Goal: Book appointment/travel/reservation

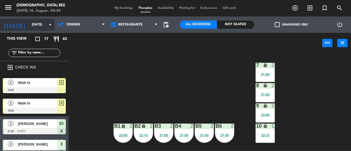
click at [42, 23] on input "[DATE]" at bounding box center [51, 24] width 44 height 9
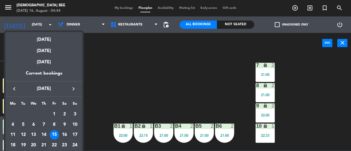
click at [45, 143] on div "21" at bounding box center [43, 145] width 9 height 9
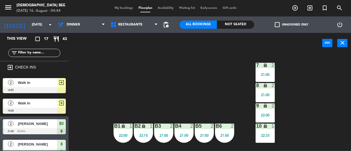
type input "[DATE]"
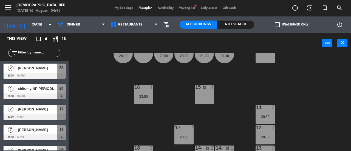
scroll to position [94, 0]
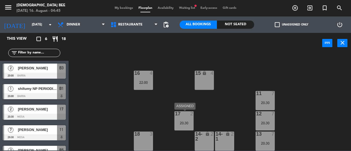
click at [184, 124] on div "20:30" at bounding box center [184, 123] width 19 height 4
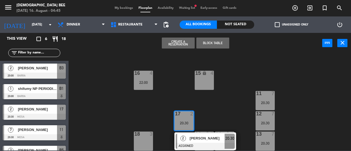
click at [190, 141] on span "[PERSON_NAME]" at bounding box center [207, 139] width 35 height 6
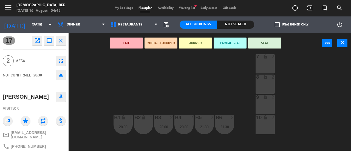
scroll to position [8, 0]
click at [264, 122] on div "10 lock 2" at bounding box center [265, 125] width 19 height 19
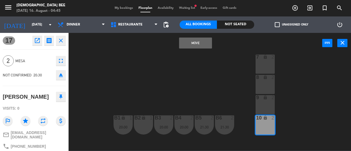
click at [204, 39] on button "Move" at bounding box center [195, 43] width 33 height 11
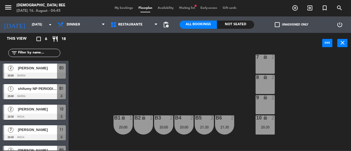
scroll to position [94, 0]
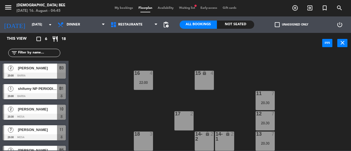
click at [178, 120] on div "17 2" at bounding box center [184, 120] width 19 height 19
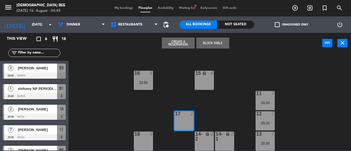
click at [188, 40] on button "Create a Reservation" at bounding box center [178, 43] width 33 height 11
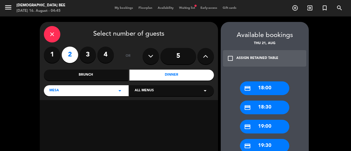
click at [272, 126] on div "credit_card 19:00" at bounding box center [264, 127] width 49 height 14
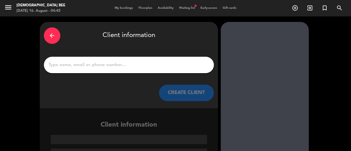
click at [182, 66] on input "1" at bounding box center [129, 65] width 162 height 8
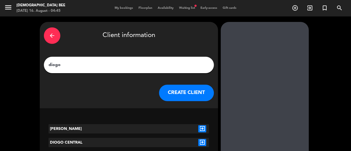
type input "diogo"
click at [204, 144] on icon "exit_to_app" at bounding box center [202, 142] width 8 height 7
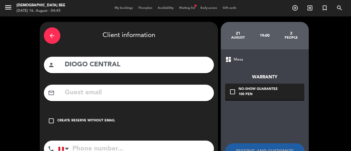
click at [55, 120] on div "check_box_outline_blank Create reserve without email" at bounding box center [129, 121] width 170 height 16
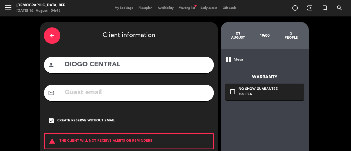
scroll to position [60, 0]
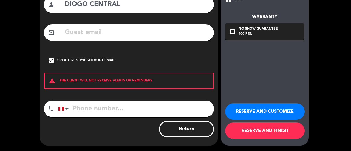
click at [256, 133] on button "RESERVE AND FINISH" at bounding box center [265, 131] width 80 height 16
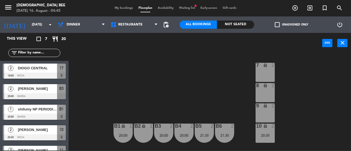
click at [192, 7] on span "Waiting list fiber_manual_record" at bounding box center [186, 8] width 21 height 3
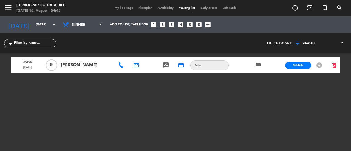
click at [261, 65] on icon "subject" at bounding box center [258, 65] width 7 height 7
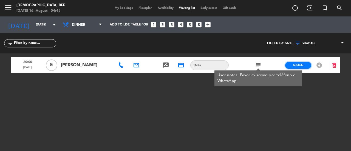
click at [306, 63] on button "Assign" at bounding box center [298, 65] width 26 height 7
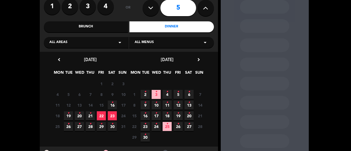
scroll to position [49, 0]
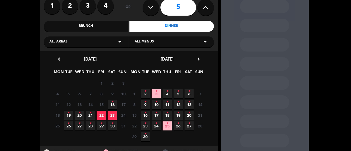
click at [89, 117] on span "21 •" at bounding box center [90, 115] width 9 height 9
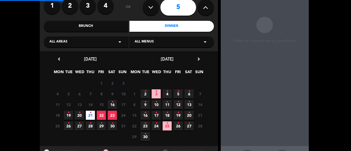
scroll to position [22, 0]
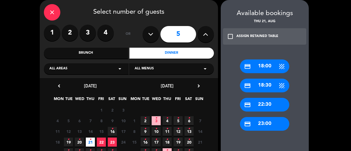
click at [54, 15] on icon "close" at bounding box center [52, 12] width 7 height 7
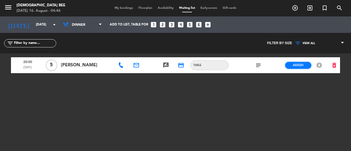
click at [296, 65] on span "Assign" at bounding box center [298, 65] width 11 height 4
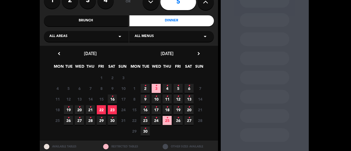
scroll to position [57, 0]
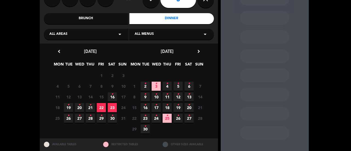
click at [91, 109] on icon "•" at bounding box center [90, 105] width 2 height 9
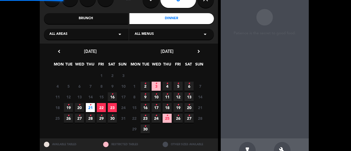
scroll to position [22, 0]
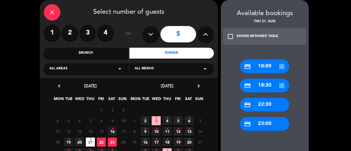
click at [272, 43] on div "check_box_outline_blank ASSIGN RETAINED TABLE" at bounding box center [265, 36] width 84 height 16
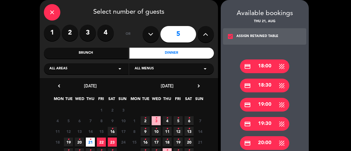
click at [259, 143] on div "credit_card 20:00" at bounding box center [264, 143] width 49 height 14
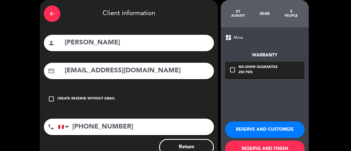
scroll to position [40, 0]
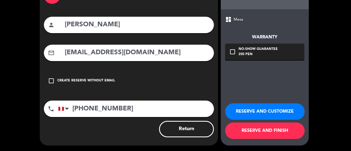
click at [253, 131] on button "RESERVE AND FINISH" at bounding box center [265, 131] width 80 height 16
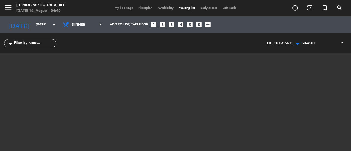
click at [125, 7] on span "My bookings" at bounding box center [124, 8] width 24 height 3
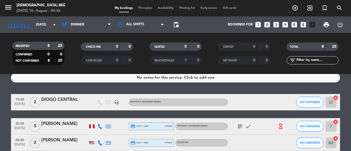
scroll to position [5, 0]
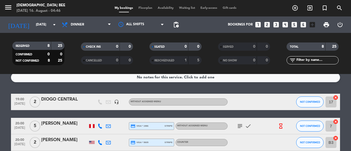
click at [147, 11] on div "menu [DEMOGRAPHIC_DATA] Bee [DATE] 16. August - 04:46 My bookings Floorplan Ava…" at bounding box center [175, 8] width 351 height 16
click at [147, 9] on span "Floorplan" at bounding box center [145, 8] width 19 height 3
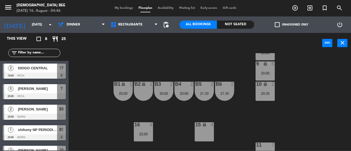
scroll to position [94, 0]
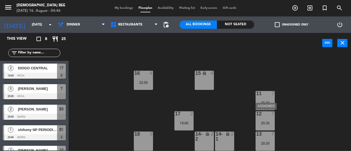
click at [272, 117] on div "12 7 20:30" at bounding box center [265, 120] width 19 height 19
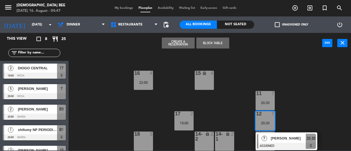
click at [236, 86] on div "7 lock 5 20:00 8 lock 5 20:00 9 lock 5 20:00 B1 lock 1 20:00 B2 lock 1 B3 2 20:…" at bounding box center [211, 102] width 279 height 98
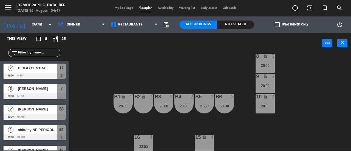
scroll to position [28, 0]
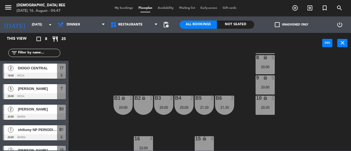
click at [262, 88] on div "20:00" at bounding box center [265, 87] width 19 height 4
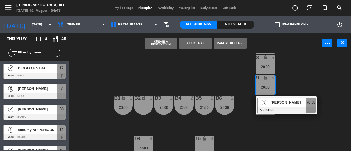
click at [278, 106] on div "[PERSON_NAME]" at bounding box center [289, 102] width 36 height 9
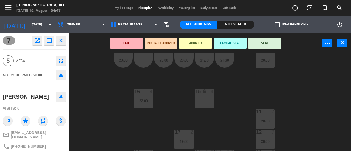
scroll to position [94, 0]
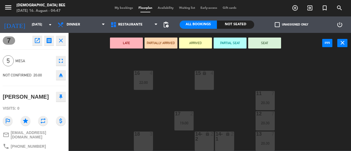
click at [204, 138] on div "lock" at bounding box center [204, 137] width 9 height 10
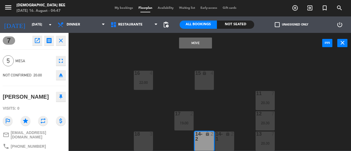
click at [230, 144] on div "14-1 lock 2" at bounding box center [224, 141] width 19 height 19
click at [209, 45] on button "Move and Merge" at bounding box center [195, 43] width 33 height 11
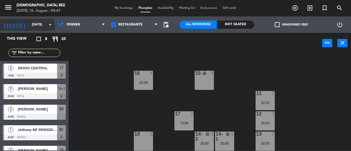
click at [43, 23] on input "[DATE]" at bounding box center [51, 24] width 44 height 9
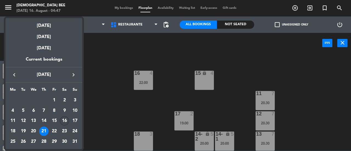
click at [65, 119] on div "16" at bounding box center [64, 120] width 9 height 9
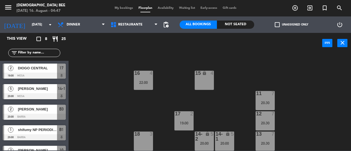
type input "[DATE]"
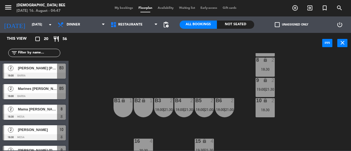
scroll to position [25, 0]
click at [270, 110] on div "18:30" at bounding box center [265, 110] width 19 height 4
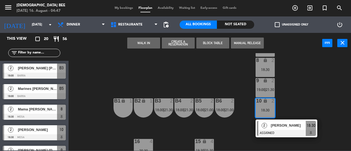
click at [309, 87] on div "7 lock 2 21:30 8 lock 2 18:30 9 lock 2 19:00 | 21:30 B1 lock 1 B2 lock 1 B3 2 1…" at bounding box center [211, 102] width 279 height 98
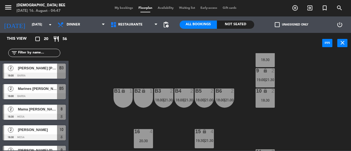
scroll to position [35, 0]
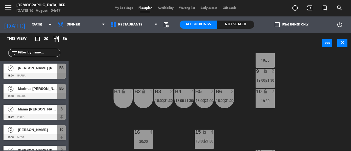
click at [267, 99] on div "18:30" at bounding box center [265, 101] width 19 height 4
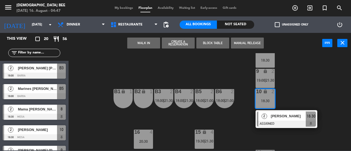
click at [297, 89] on div "7 lock 2 21:30 8 lock 2 18:30 9 lock 2 19:00 | 21:30 B1 lock 1 B2 lock 1 B3 2 1…" at bounding box center [211, 102] width 279 height 98
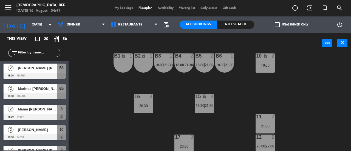
scroll to position [94, 0]
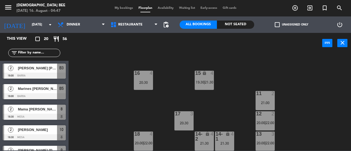
click at [267, 121] on span "22:00" at bounding box center [270, 123] width 9 height 4
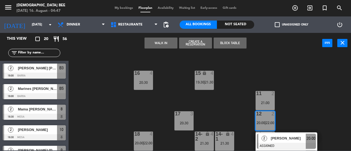
scroll to position [109, 0]
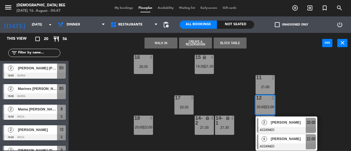
click at [287, 140] on span "[PERSON_NAME]" at bounding box center [288, 139] width 35 height 6
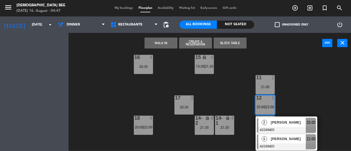
scroll to position [94, 0]
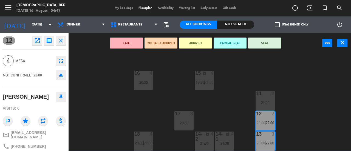
click at [311, 91] on div "7 lock 2 21:30 8 lock 2 18:30 9 lock 2 19:00 | 21:30 B1 lock 1 B2 lock 1 B3 2 1…" at bounding box center [211, 102] width 279 height 98
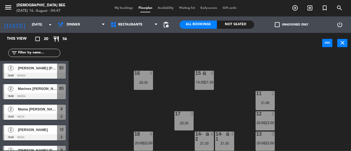
scroll to position [126, 0]
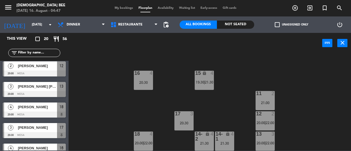
click at [141, 145] on span "20:00" at bounding box center [139, 143] width 9 height 4
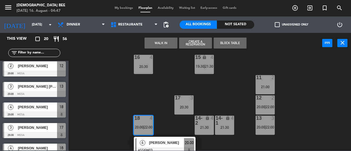
scroll to position [130, 0]
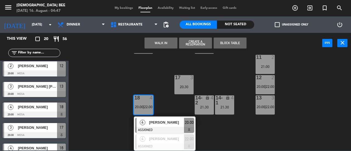
click at [185, 107] on div "7 lock 2 21:30 8 lock 2 18:30 9 lock 2 19:00 | 21:30 B1 lock 1 B2 lock 1 B3 2 1…" at bounding box center [211, 102] width 279 height 98
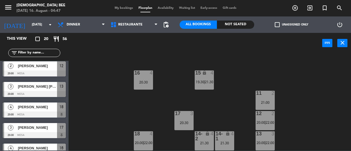
scroll to position [94, 0]
click at [210, 83] on span "21:30" at bounding box center [209, 82] width 9 height 4
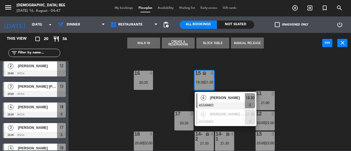
click at [239, 72] on div "7 lock 2 21:30 8 lock 2 18:30 9 lock 2 19:00 | 21:30 B1 lock 1 B2 lock 1 B3 2 1…" at bounding box center [211, 102] width 279 height 98
